Goal: Task Accomplishment & Management: Manage account settings

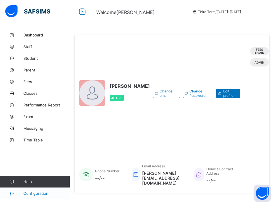
click at [26, 195] on span "Configuration" at bounding box center [46, 193] width 46 height 5
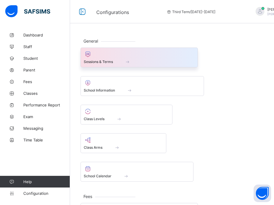
click at [159, 54] on div at bounding box center [139, 54] width 111 height 7
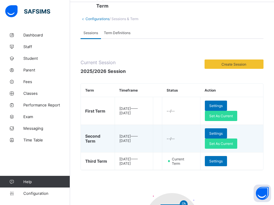
scroll to position [28, 0]
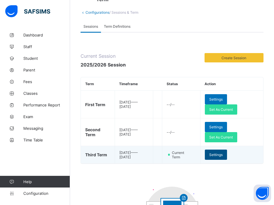
click at [222, 156] on span "Settings" at bounding box center [215, 154] width 13 height 4
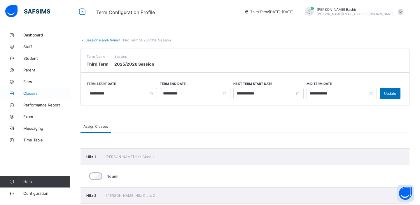
click at [27, 93] on span "Classes" at bounding box center [46, 93] width 47 height 5
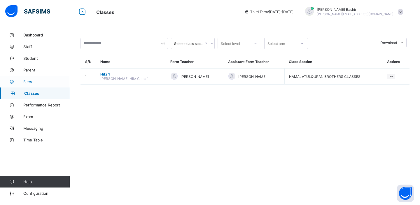
click at [27, 79] on span "Fees" at bounding box center [46, 81] width 47 height 5
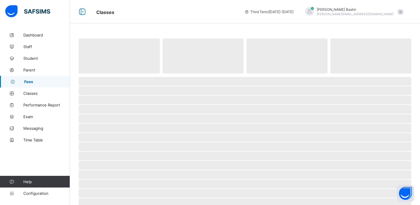
select select "****"
select select "*"
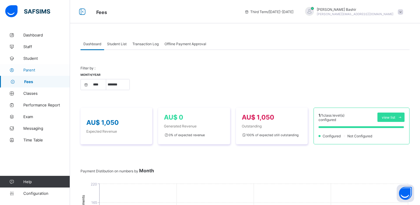
click at [29, 67] on link "Parent" at bounding box center [35, 70] width 70 height 12
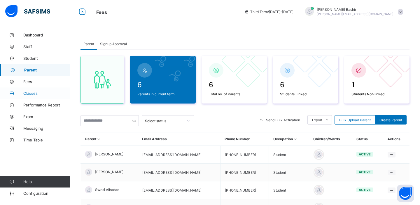
click at [35, 96] on link "Classes" at bounding box center [35, 93] width 70 height 12
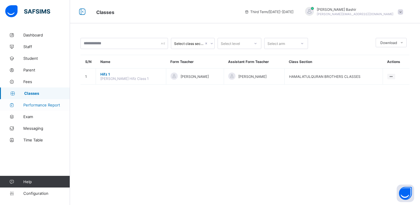
click at [36, 105] on span "Performance Report" at bounding box center [46, 105] width 47 height 5
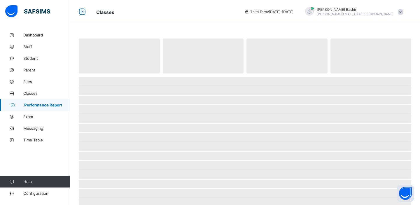
select select "****"
select select "*"
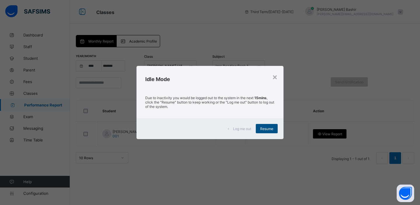
click at [258, 129] on div "Resume" at bounding box center [267, 128] width 22 height 9
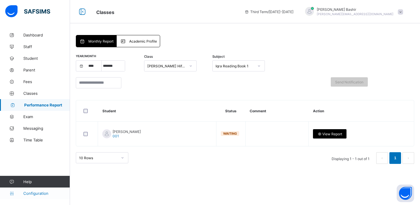
click at [34, 196] on link "Configuration" at bounding box center [35, 193] width 70 height 12
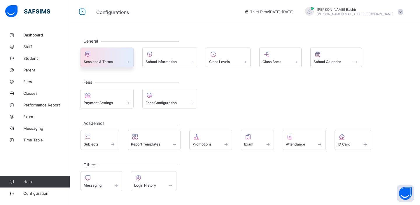
click at [109, 62] on span "Sessions & Terms" at bounding box center [98, 61] width 29 height 4
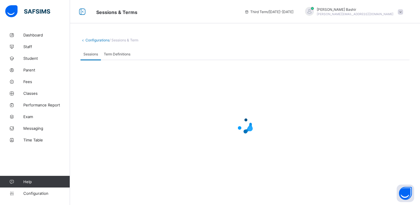
click at [117, 54] on span "Term Definitions" at bounding box center [117, 54] width 27 height 4
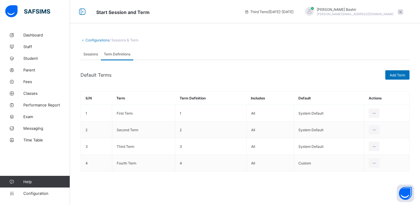
click at [90, 54] on span "Sessions" at bounding box center [90, 54] width 15 height 4
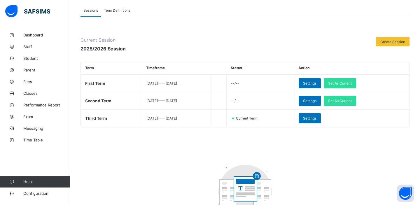
scroll to position [40, 0]
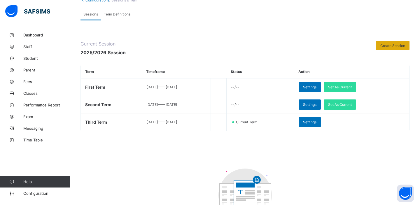
click at [273, 45] on span "Create Session" at bounding box center [392, 45] width 25 height 4
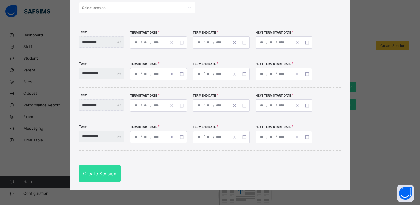
scroll to position [0, 0]
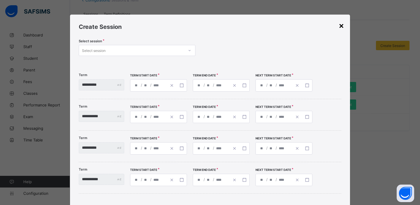
click at [273, 23] on div "×" at bounding box center [341, 25] width 6 height 10
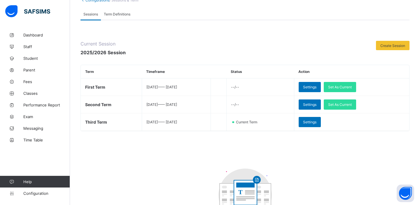
click at [121, 15] on span "Term Definitions" at bounding box center [117, 14] width 27 height 4
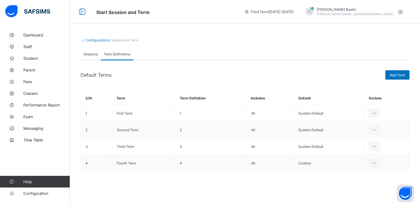
click at [92, 55] on span "Sessions" at bounding box center [90, 54] width 15 height 4
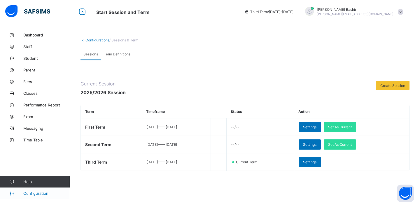
click at [31, 192] on span "Configuration" at bounding box center [46, 193] width 46 height 5
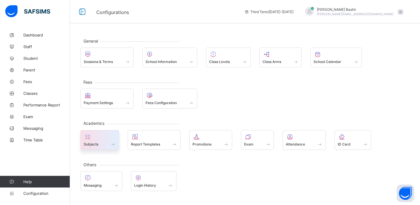
click at [110, 141] on span at bounding box center [100, 140] width 32 height 1
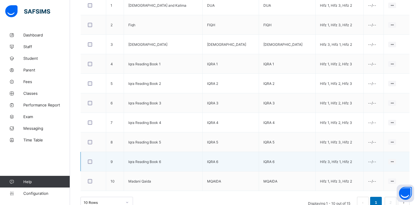
scroll to position [201, 0]
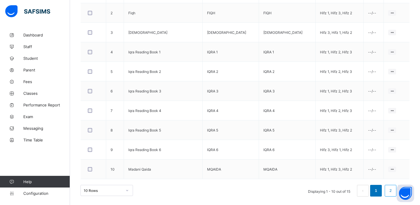
click at [273, 190] on link "2" at bounding box center [390, 191] width 6 height 8
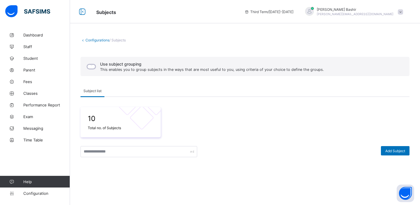
scroll to position [103, 0]
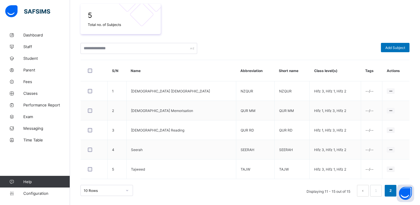
click at [273, 35] on span at bounding box center [244, 38] width 329 height 9
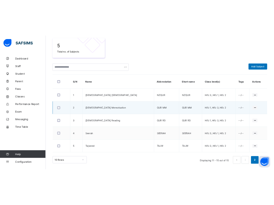
scroll to position [0, 0]
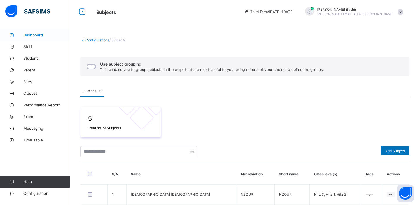
click at [44, 35] on span "Dashboard" at bounding box center [46, 35] width 47 height 5
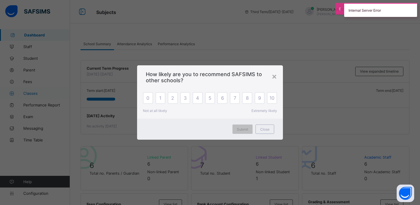
click at [31, 91] on div "× How likely are you to recommend SAFSIMS to other schools? 0 1 2 3 4 5 6 7 8 9…" at bounding box center [210, 102] width 420 height 205
click at [273, 77] on div "×" at bounding box center [274, 76] width 6 height 10
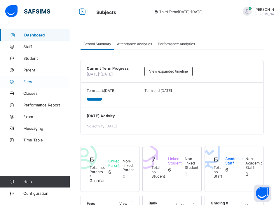
click at [33, 82] on span "Fees" at bounding box center [46, 81] width 47 height 5
select select "****"
select select "*"
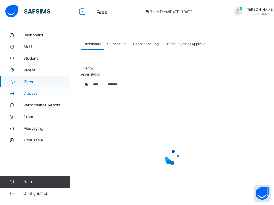
click at [34, 93] on span "Classes" at bounding box center [46, 93] width 47 height 5
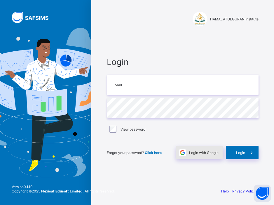
click at [209, 155] on div "Login with Google" at bounding box center [198, 152] width 47 height 13
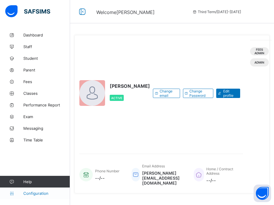
click at [31, 193] on span "Configuration" at bounding box center [46, 193] width 46 height 5
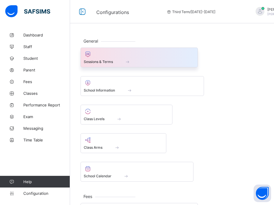
click at [126, 60] on span at bounding box center [127, 61] width 6 height 5
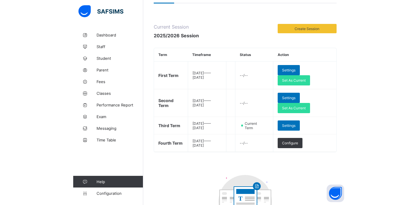
scroll to position [55, 0]
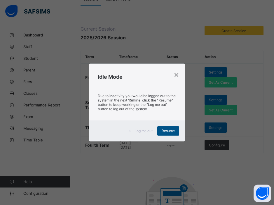
click at [170, 132] on span "Resume" at bounding box center [167, 131] width 13 height 4
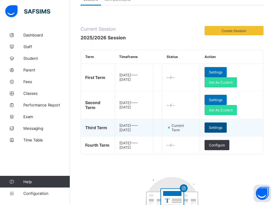
click at [222, 126] on span "Settings" at bounding box center [215, 127] width 13 height 4
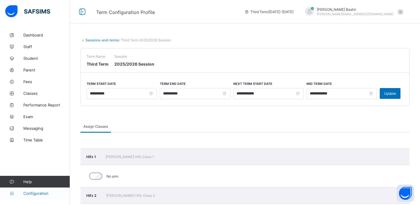
click at [36, 193] on span "Configuration" at bounding box center [46, 193] width 46 height 5
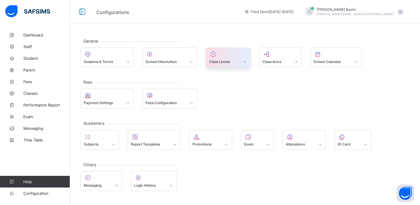
click at [227, 56] on div at bounding box center [228, 54] width 38 height 7
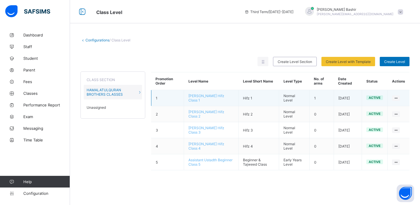
click at [198, 96] on span "[PERSON_NAME] Hifz Class 1" at bounding box center [206, 98] width 36 height 9
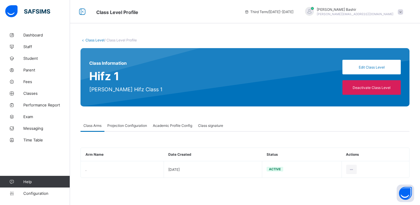
click at [126, 125] on span "Projection Configuration" at bounding box center [127, 125] width 40 height 4
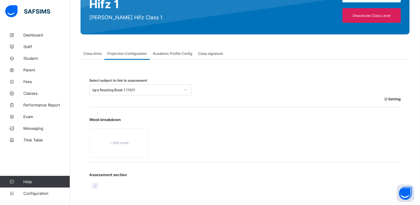
scroll to position [79, 0]
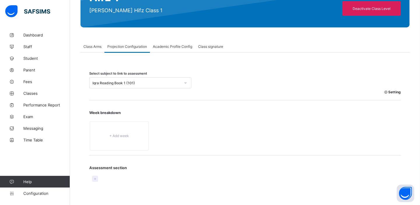
click at [158, 84] on div "Iqra Reading Book 1 (101)" at bounding box center [136, 83] width 88 height 4
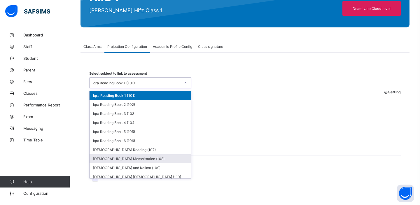
click at [140, 157] on div "Quran Memorisation (108)" at bounding box center [139, 158] width 101 height 9
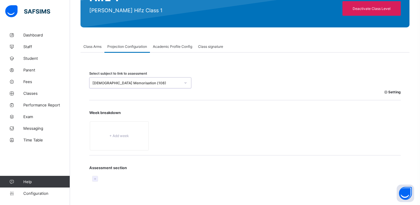
click at [171, 45] on span "Academic Profile Config" at bounding box center [172, 46] width 39 height 4
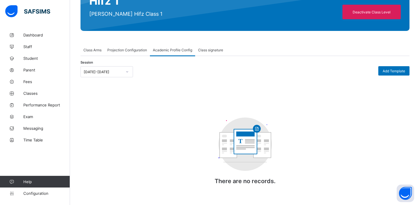
click at [132, 48] on span "Projection Configuration" at bounding box center [127, 50] width 40 height 4
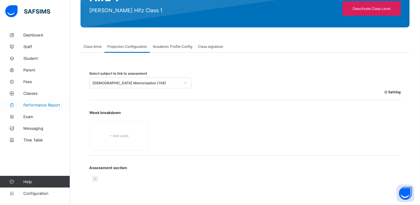
click at [46, 106] on span "Performance Report" at bounding box center [46, 105] width 47 height 5
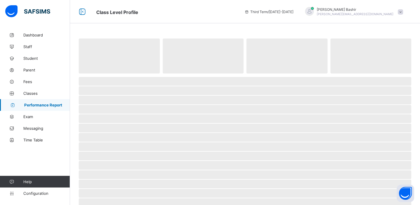
select select "****"
select select "*"
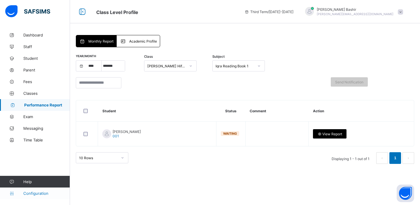
click at [40, 192] on span "Configuration" at bounding box center [46, 193] width 46 height 5
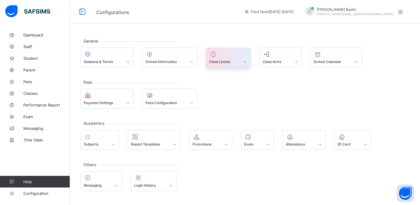
click at [233, 58] on span at bounding box center [228, 58] width 38 height 1
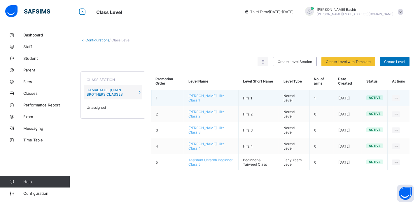
click at [198, 95] on span "[PERSON_NAME] Hifz Class 1" at bounding box center [206, 98] width 36 height 9
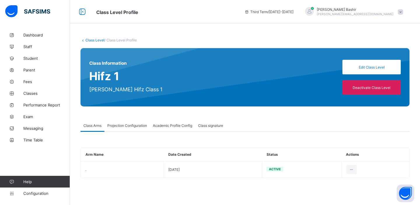
click at [169, 125] on span "Academic Profile Config" at bounding box center [172, 125] width 39 height 4
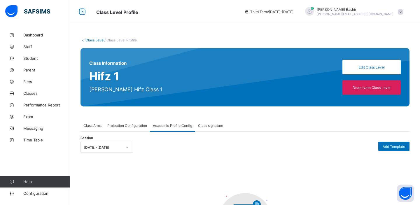
click at [142, 126] on span "Projection Configuration" at bounding box center [127, 125] width 40 height 4
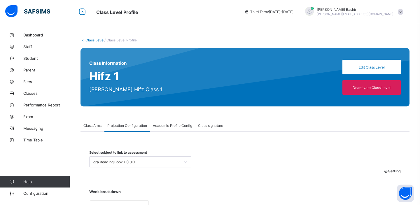
click at [171, 125] on span "Academic Profile Config" at bounding box center [172, 125] width 39 height 4
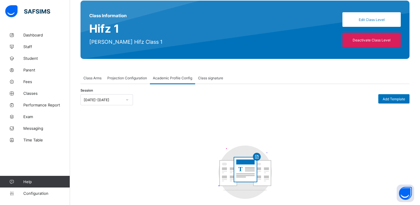
scroll to position [75, 0]
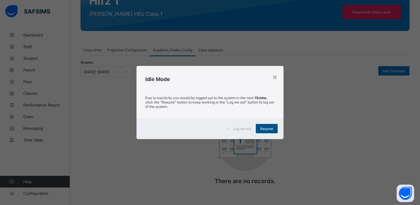
click at [270, 126] on span "Resume" at bounding box center [266, 128] width 13 height 4
